Goal: Register for event/course

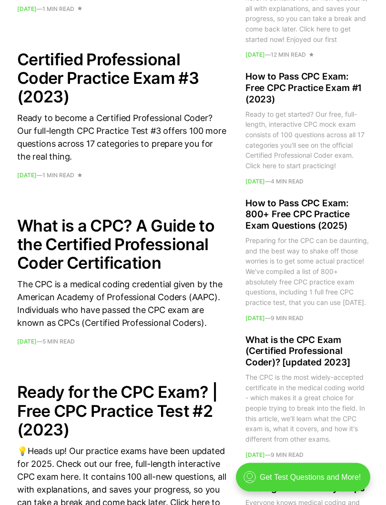
scroll to position [1275, 0]
click at [295, 232] on h2 "How to Pass CPC Exam: 800+ Free CPC Practice Exam Questions (2025)" at bounding box center [306, 215] width 123 height 34
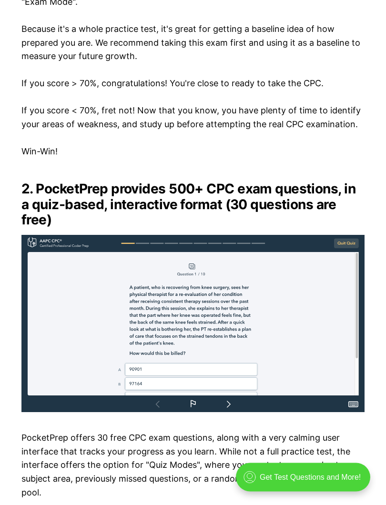
scroll to position [1517, 0]
click at [293, 451] on div ".cls-1{fill:none;stroke:currentColor;stroke-linecap:round;stroke-linejoin:round…" at bounding box center [303, 477] width 134 height 29
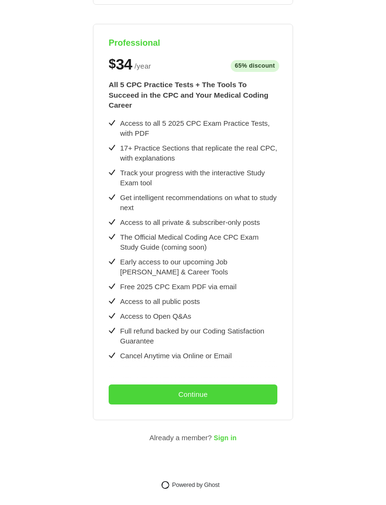
scroll to position [434, 0]
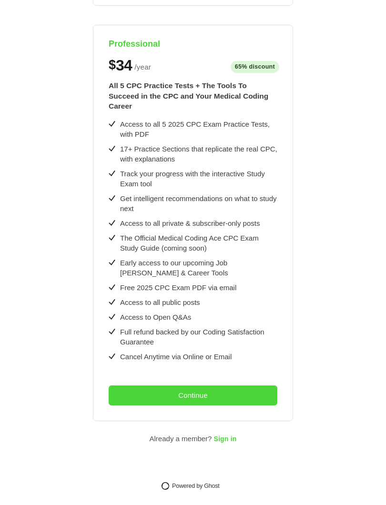
click at [212, 395] on button "Continue" at bounding box center [193, 395] width 169 height 20
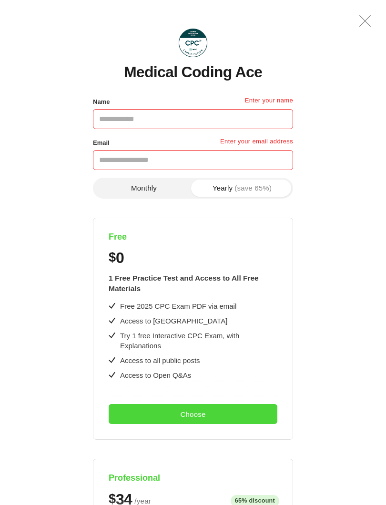
scroll to position [0, 0]
click at [118, 120] on input "Name" at bounding box center [193, 119] width 200 height 20
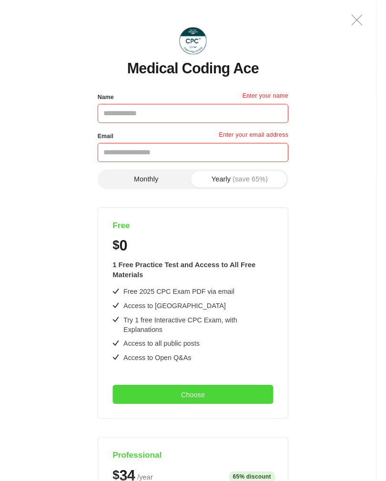
scroll to position [1516, 0]
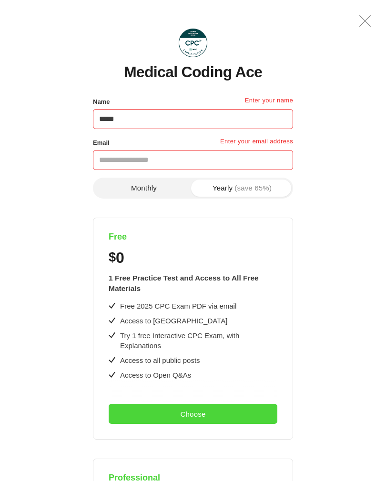
click at [168, 119] on input "*****" at bounding box center [193, 119] width 200 height 20
type input "**********"
click at [125, 160] on input "Email" at bounding box center [193, 160] width 200 height 20
type input "**********"
click at [242, 189] on span "(save 65%)" at bounding box center [252, 187] width 37 height 7
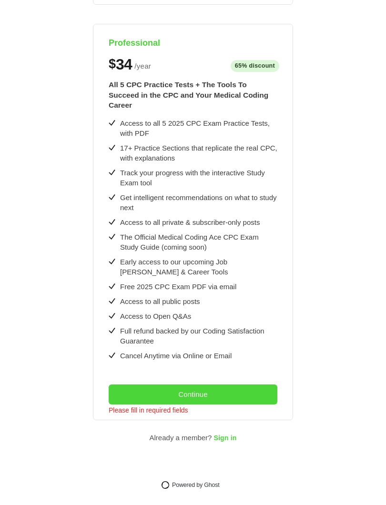
scroll to position [434, 0]
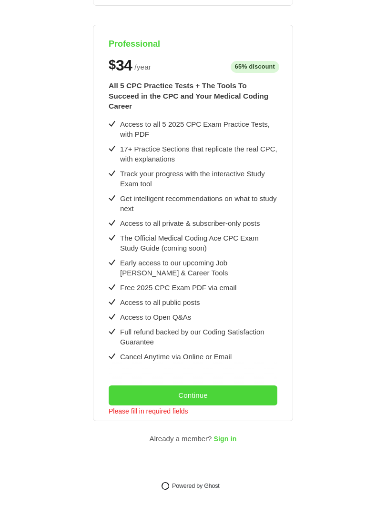
click at [242, 387] on button "Continue" at bounding box center [193, 395] width 169 height 20
click at [251, 391] on button "Continue" at bounding box center [193, 395] width 169 height 20
click at [242, 388] on button "Continue" at bounding box center [193, 395] width 169 height 20
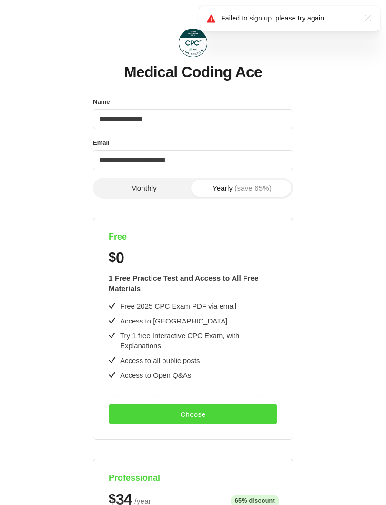
scroll to position [0, 0]
click at [248, 187] on span "(save 65%)" at bounding box center [252, 187] width 37 height 7
click at [221, 408] on button "Choose" at bounding box center [193, 414] width 169 height 20
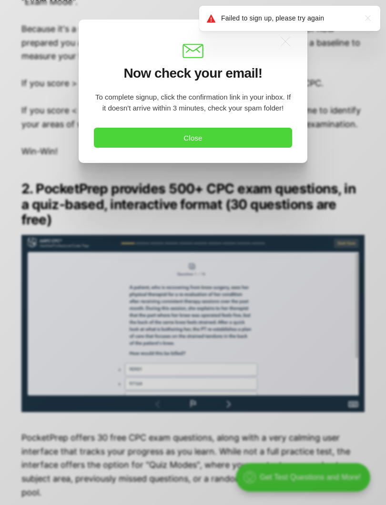
click at [207, 138] on button "Close" at bounding box center [193, 138] width 198 height 20
